Goal: Check status: Check status

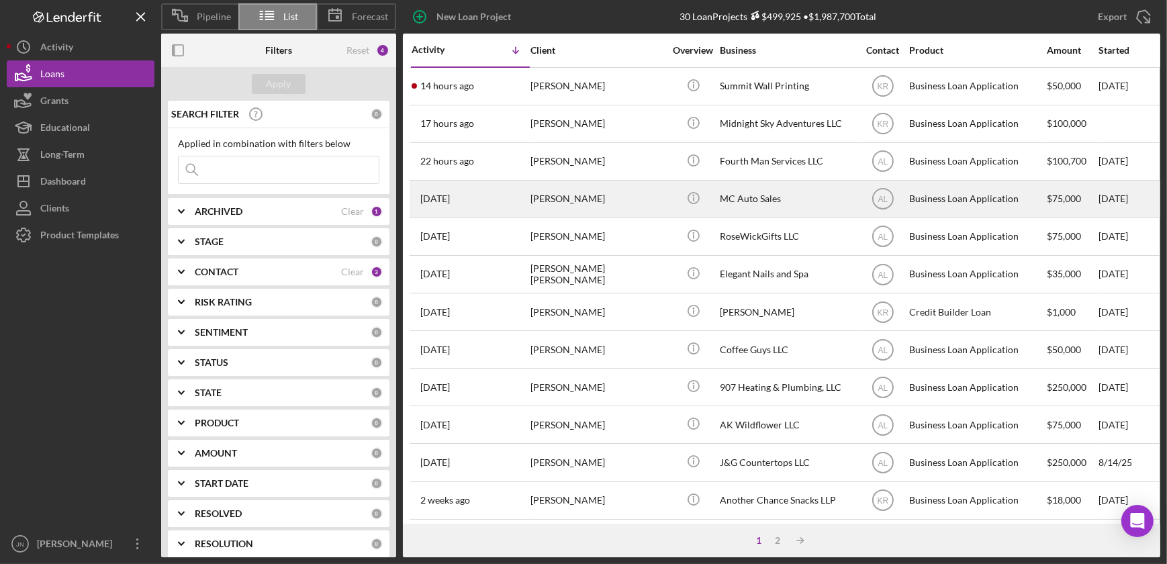
click at [575, 207] on div "[PERSON_NAME]" at bounding box center [597, 199] width 134 height 36
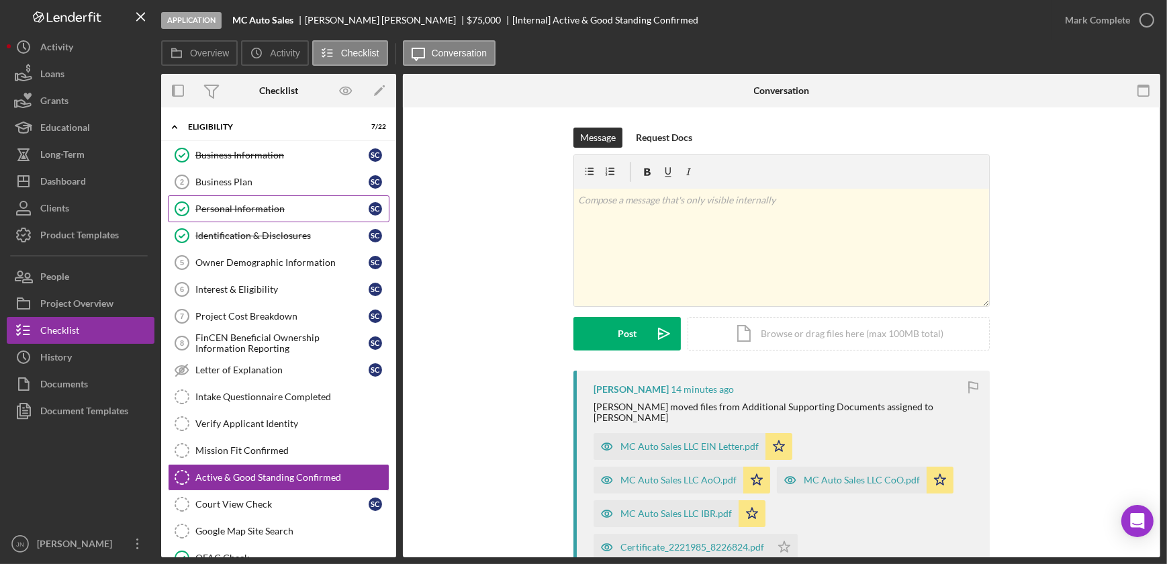
click at [264, 207] on div "Personal Information" at bounding box center [281, 208] width 173 height 11
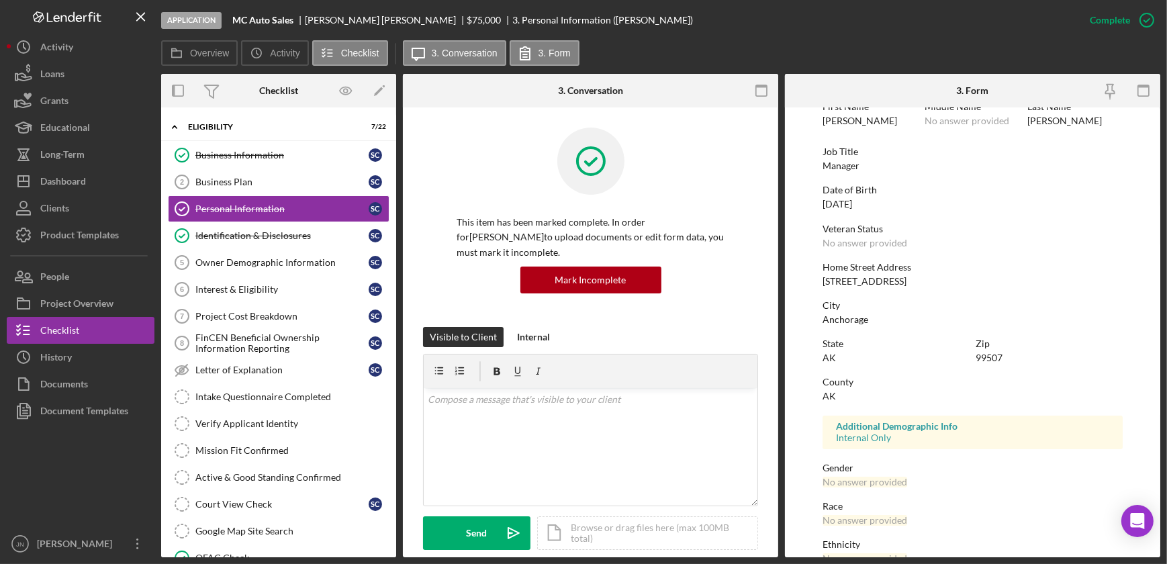
scroll to position [177, 0]
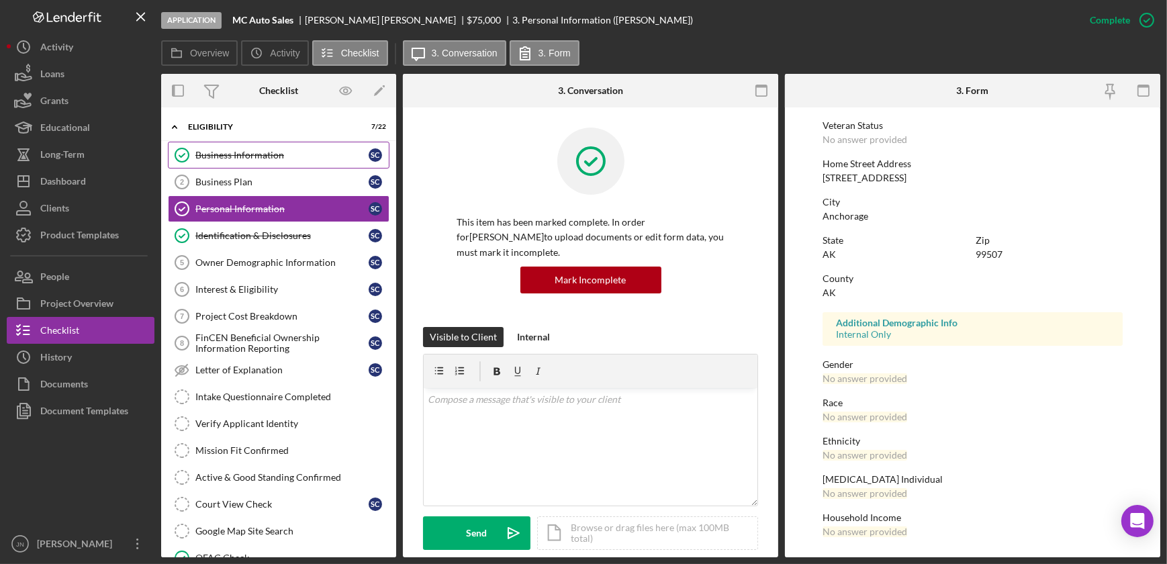
click at [228, 143] on link "Business Information Business Information S C" at bounding box center [279, 155] width 222 height 27
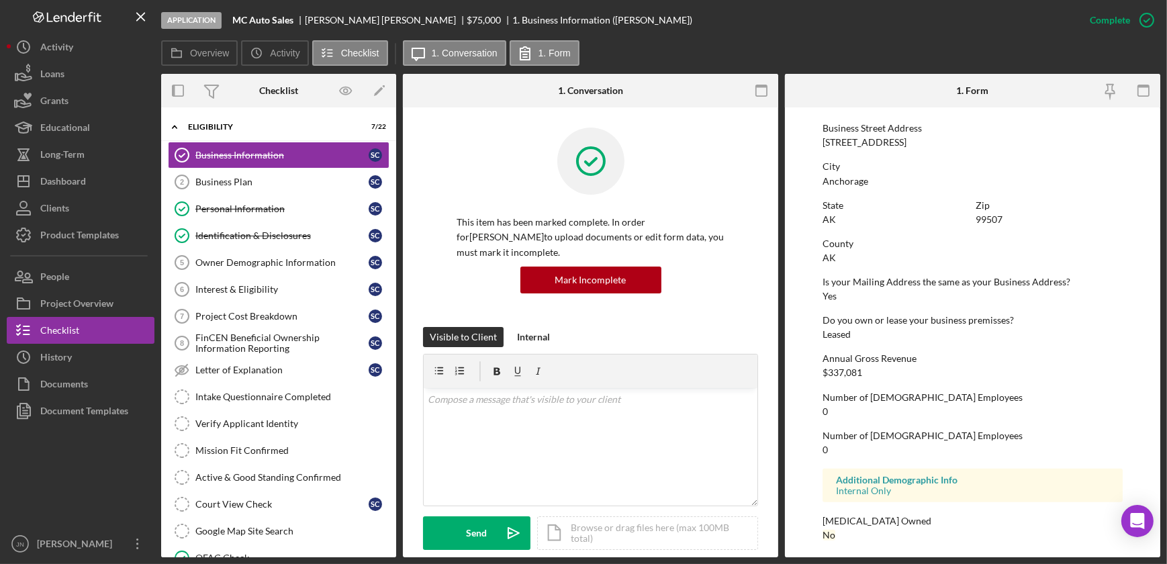
scroll to position [563, 0]
click at [246, 211] on div "Personal Information" at bounding box center [281, 208] width 173 height 11
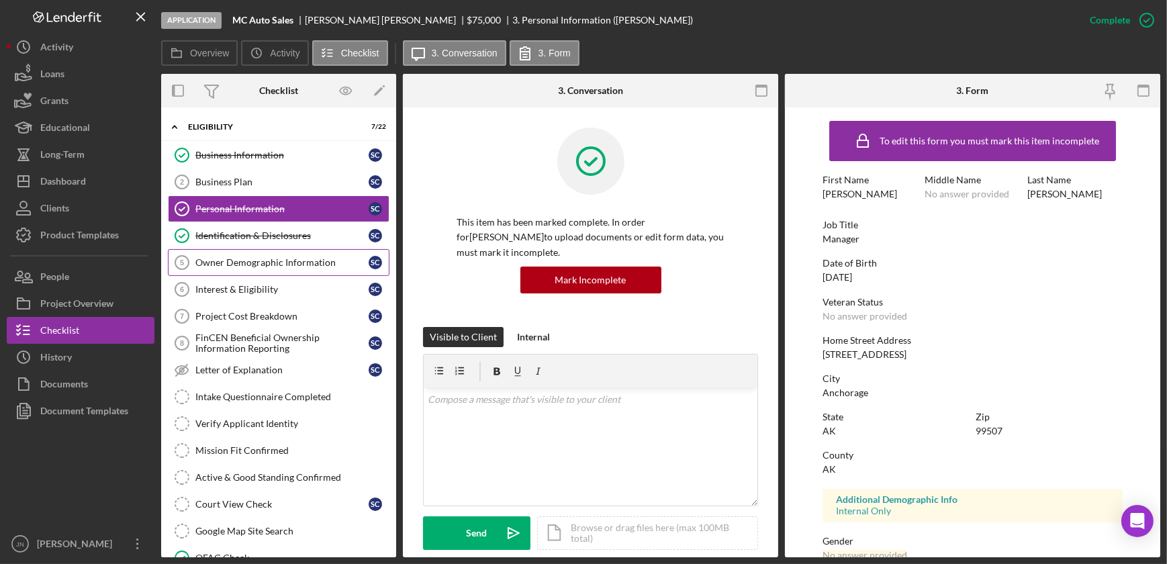
click at [260, 257] on div "Owner Demographic Information" at bounding box center [281, 262] width 173 height 11
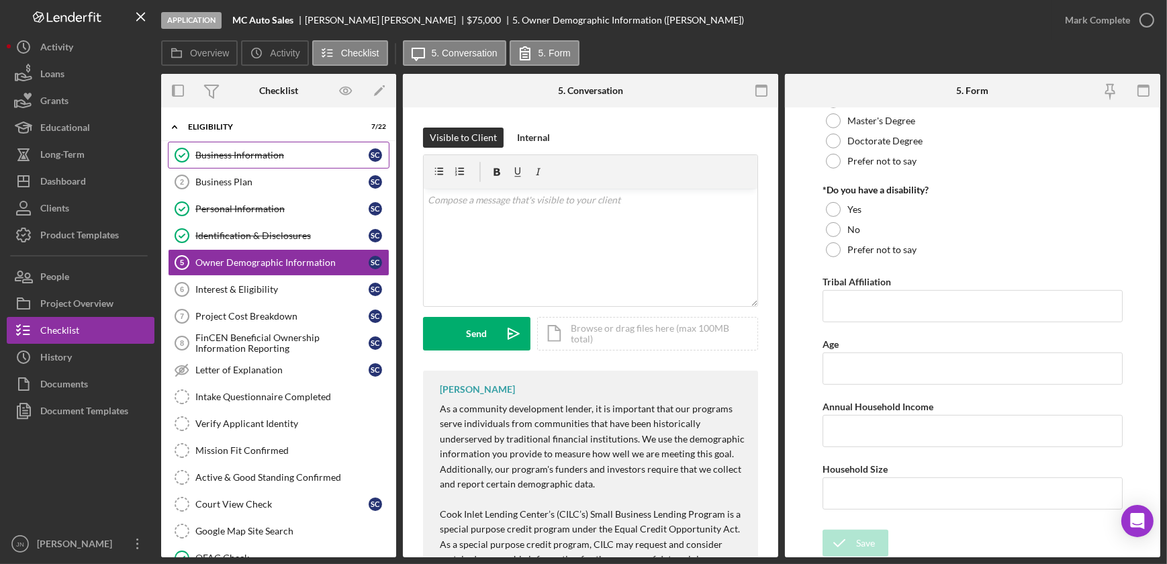
click at [244, 158] on div "Business Information" at bounding box center [281, 155] width 173 height 11
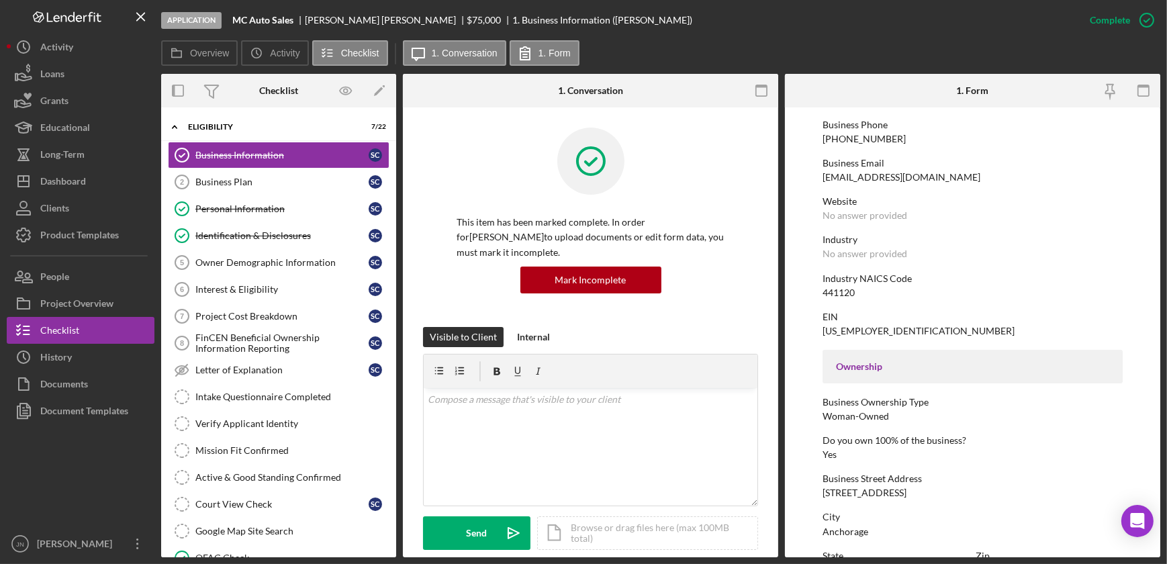
scroll to position [244, 0]
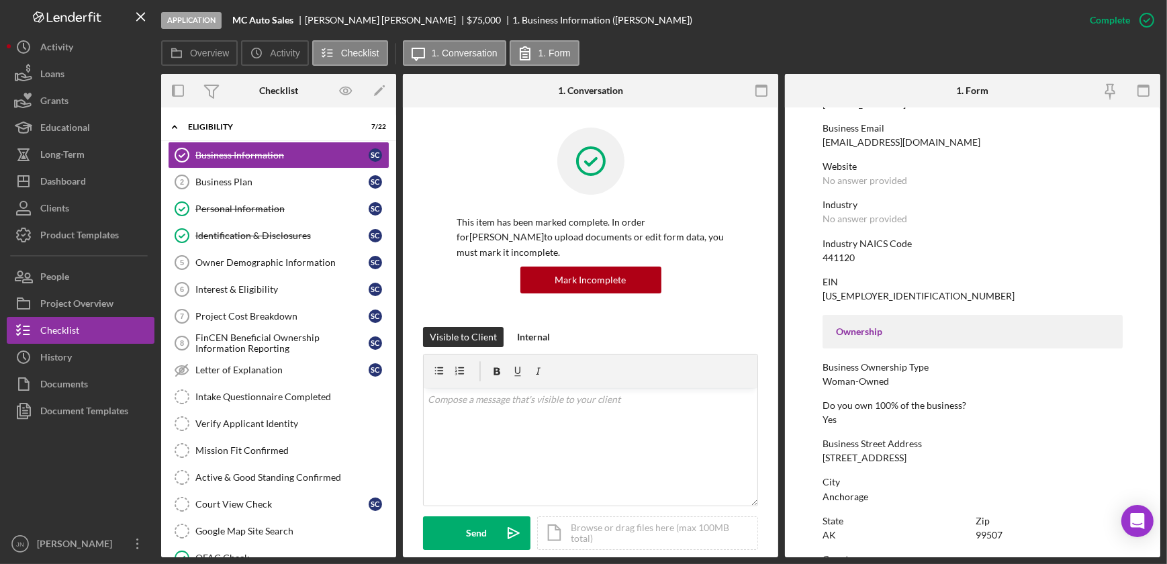
drag, startPoint x: 899, startPoint y: 454, endPoint x: 818, endPoint y: 455, distance: 81.3
click at [818, 455] on form "To edit this form you must mark this item incomplete Business Name MC Auto Sale…" at bounding box center [972, 332] width 375 height 450
copy div "[STREET_ADDRESS]"
click at [62, 66] on div "Loans" at bounding box center [52, 75] width 24 height 30
